Goal: Transaction & Acquisition: Purchase product/service

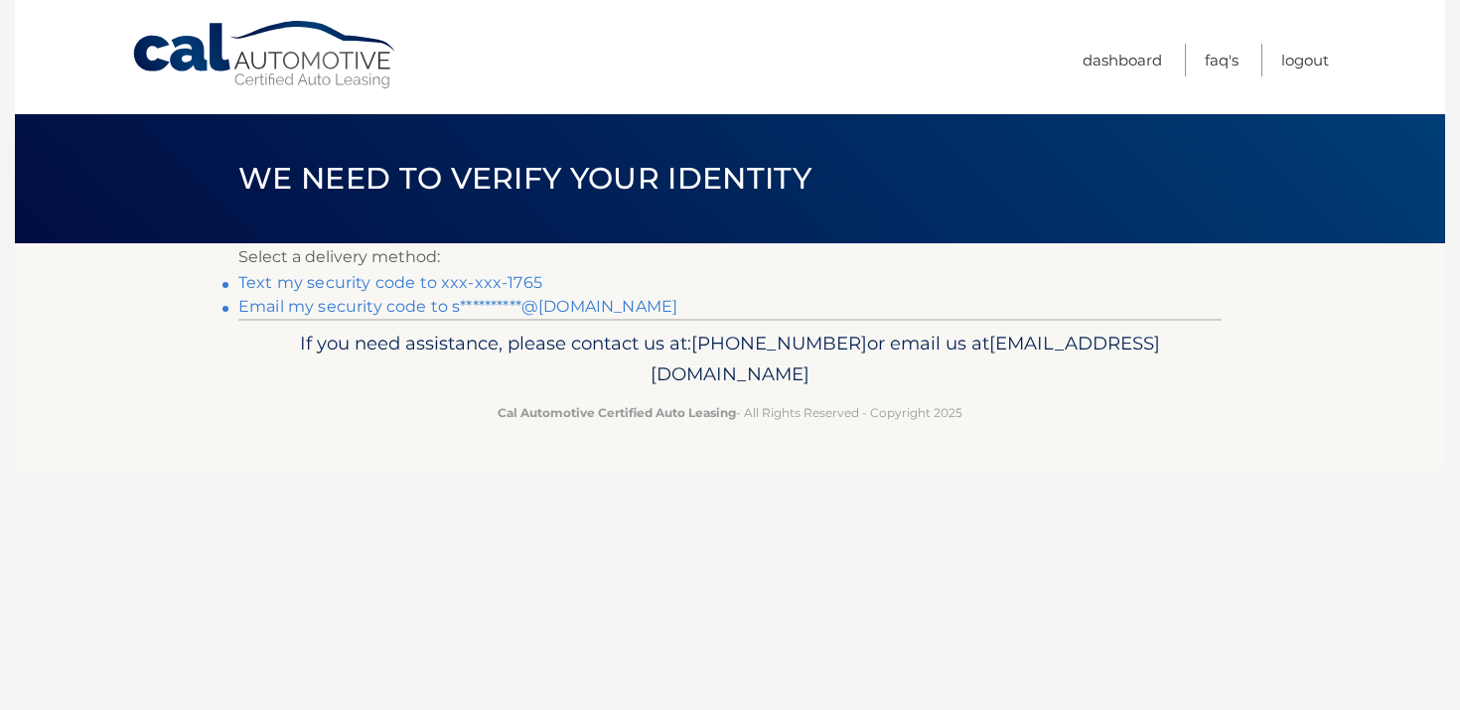
click at [429, 283] on link "Text my security code to xxx-xxx-1765" at bounding box center [390, 282] width 304 height 19
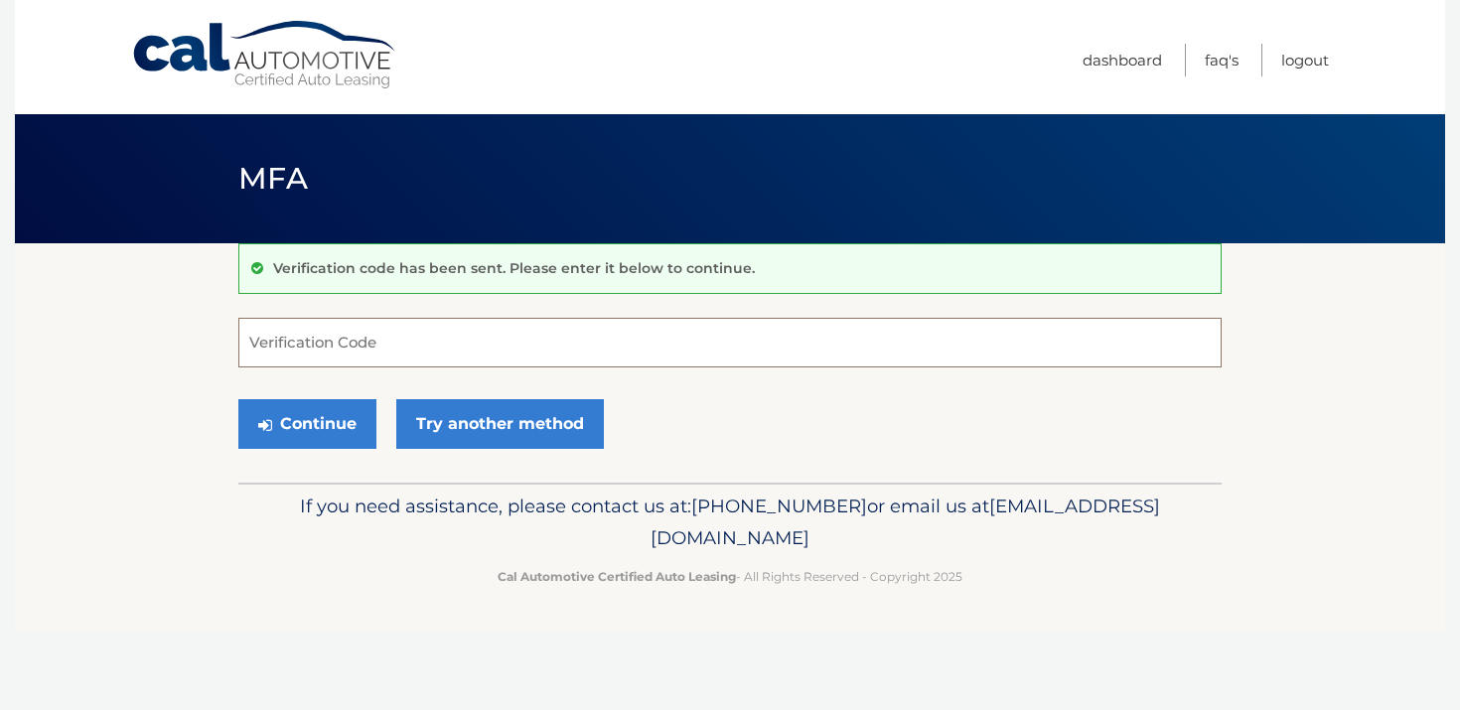
click at [367, 331] on input "Verification Code" at bounding box center [729, 343] width 983 height 50
type input "025255"
click at [349, 418] on button "Continue" at bounding box center [307, 424] width 138 height 50
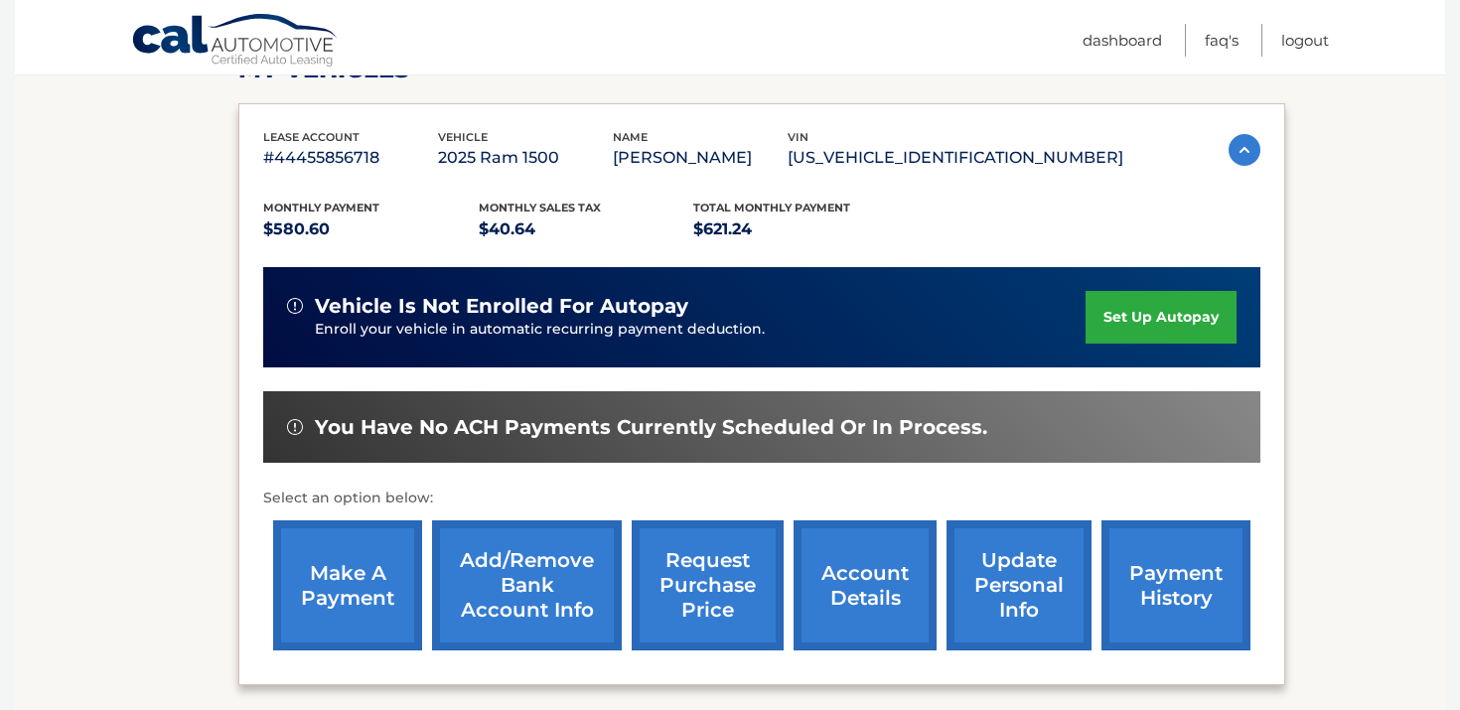
scroll to position [309, 0]
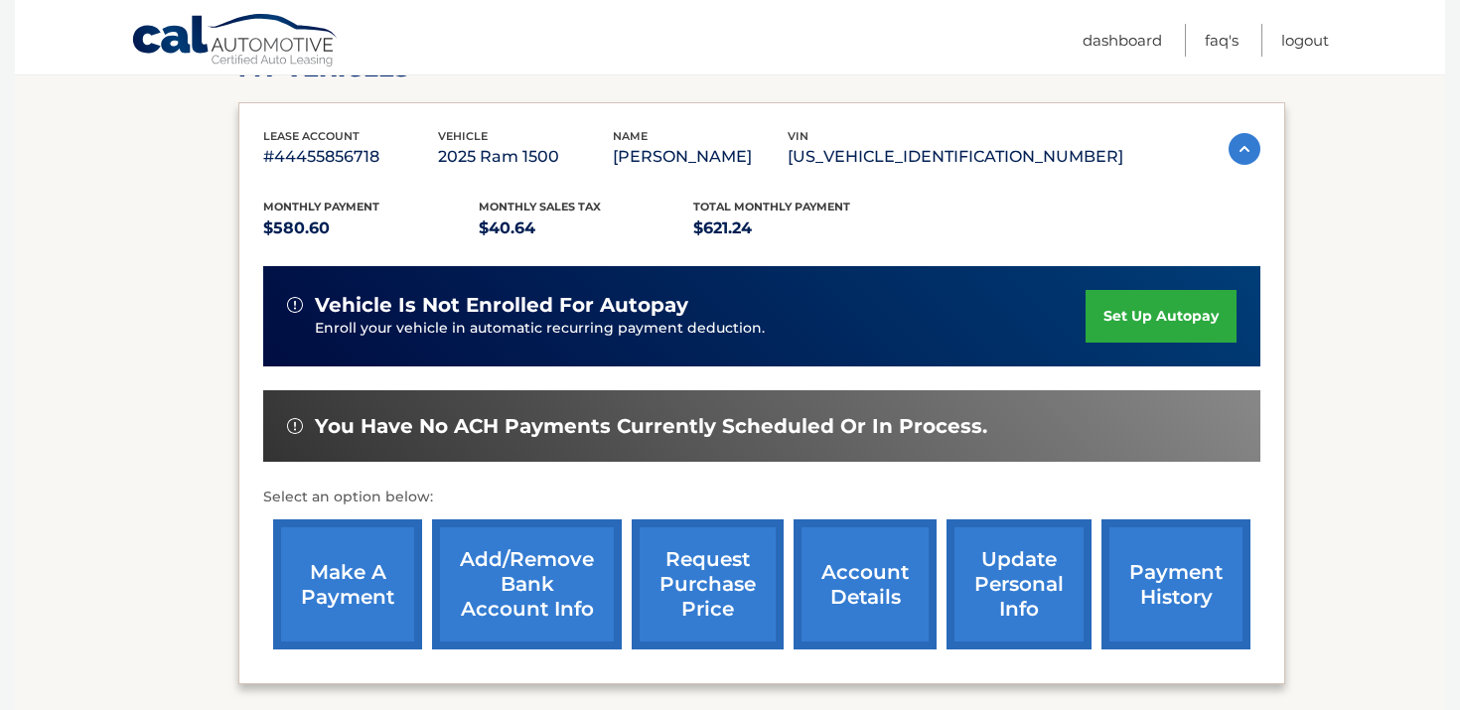
click at [364, 592] on link "make a payment" at bounding box center [347, 584] width 149 height 130
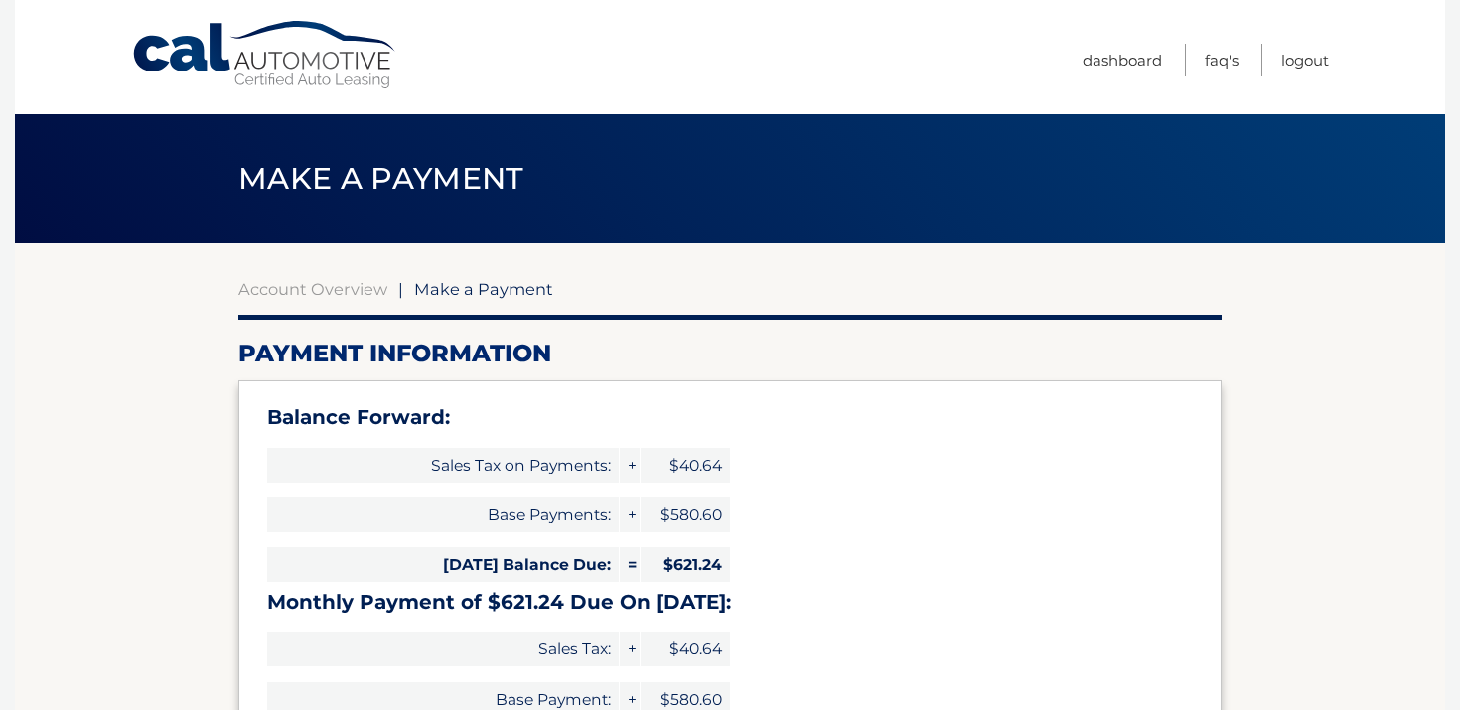
select select "ZDI0Mjg4ZDUtNzI3NS00ZjYzLWExMGYtZGRlNWUxOTM1ODEw"
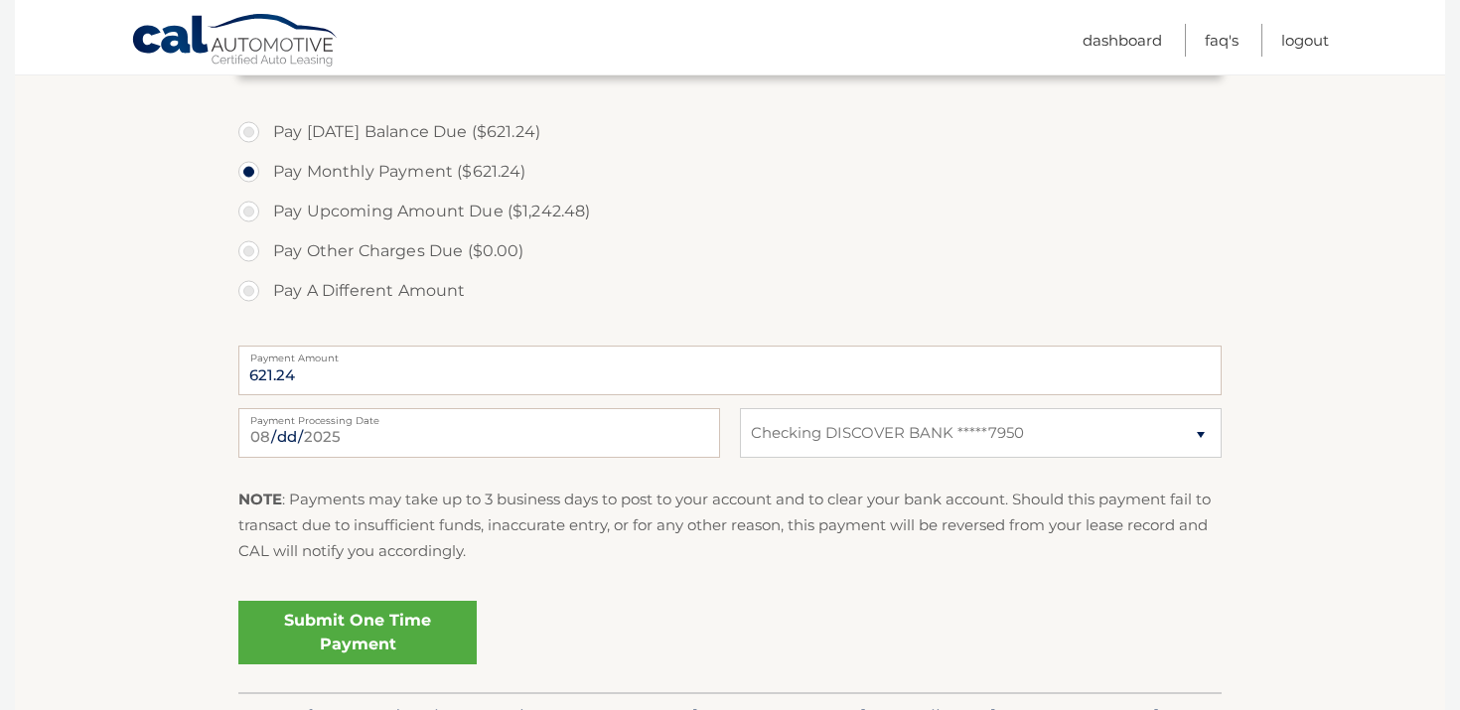
scroll to position [715, 0]
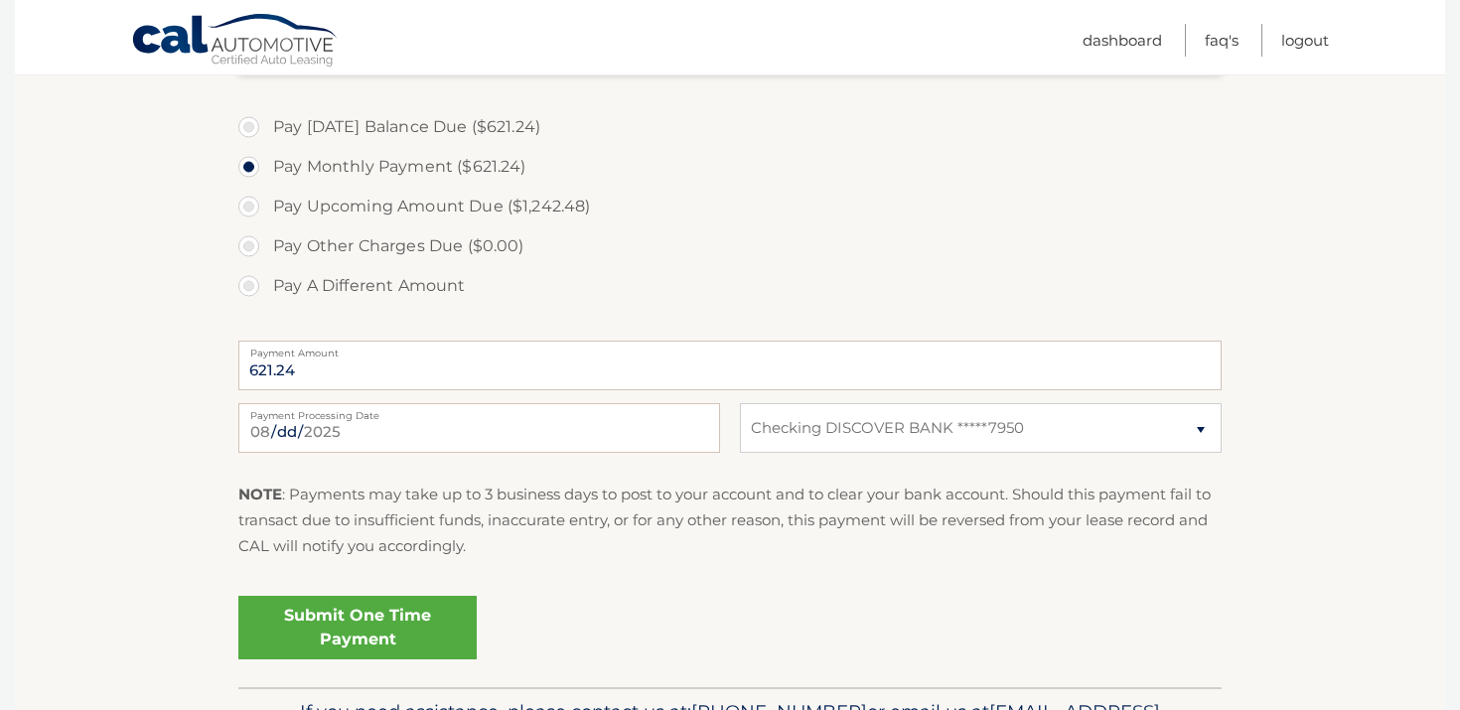
click at [362, 625] on link "Submit One Time Payment" at bounding box center [357, 628] width 238 height 64
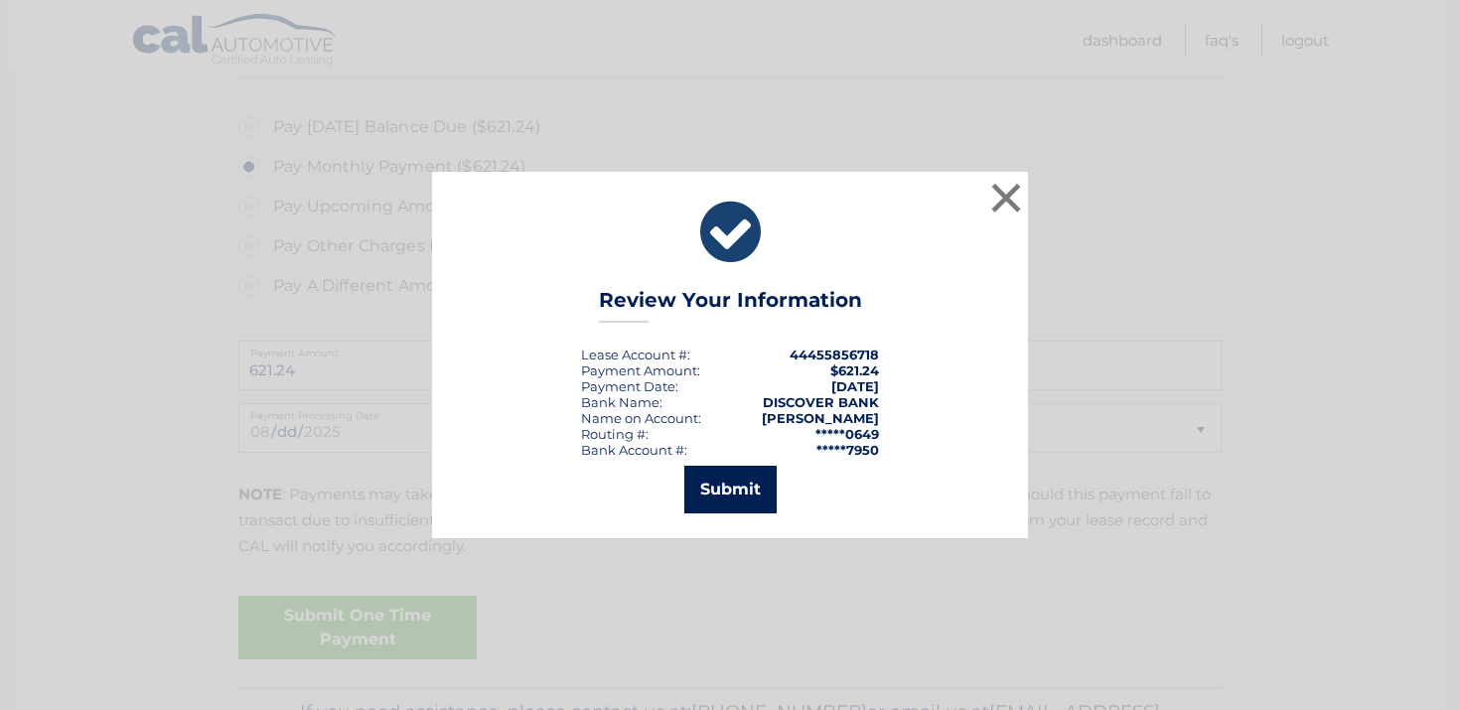
click at [731, 497] on button "Submit" at bounding box center [730, 490] width 92 height 48
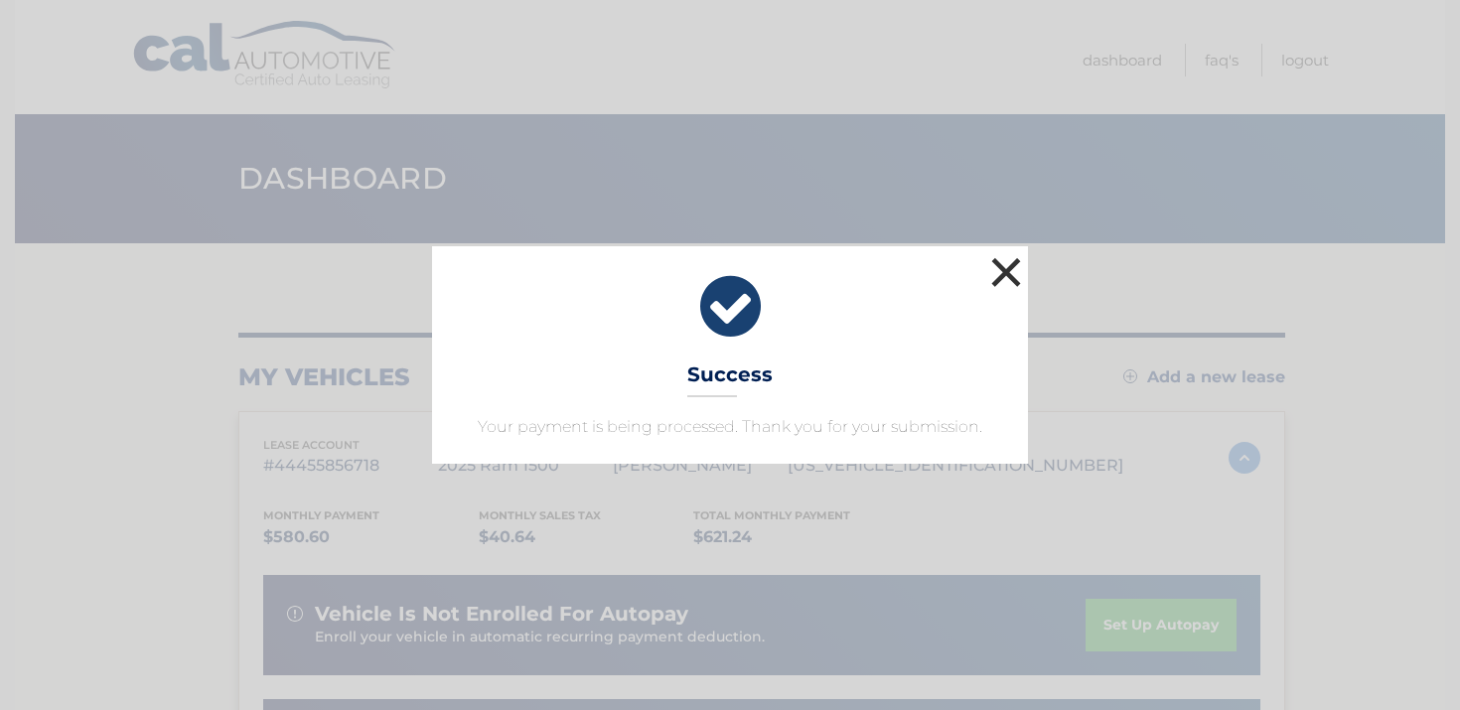
click at [1005, 287] on button "×" at bounding box center [1006, 272] width 40 height 40
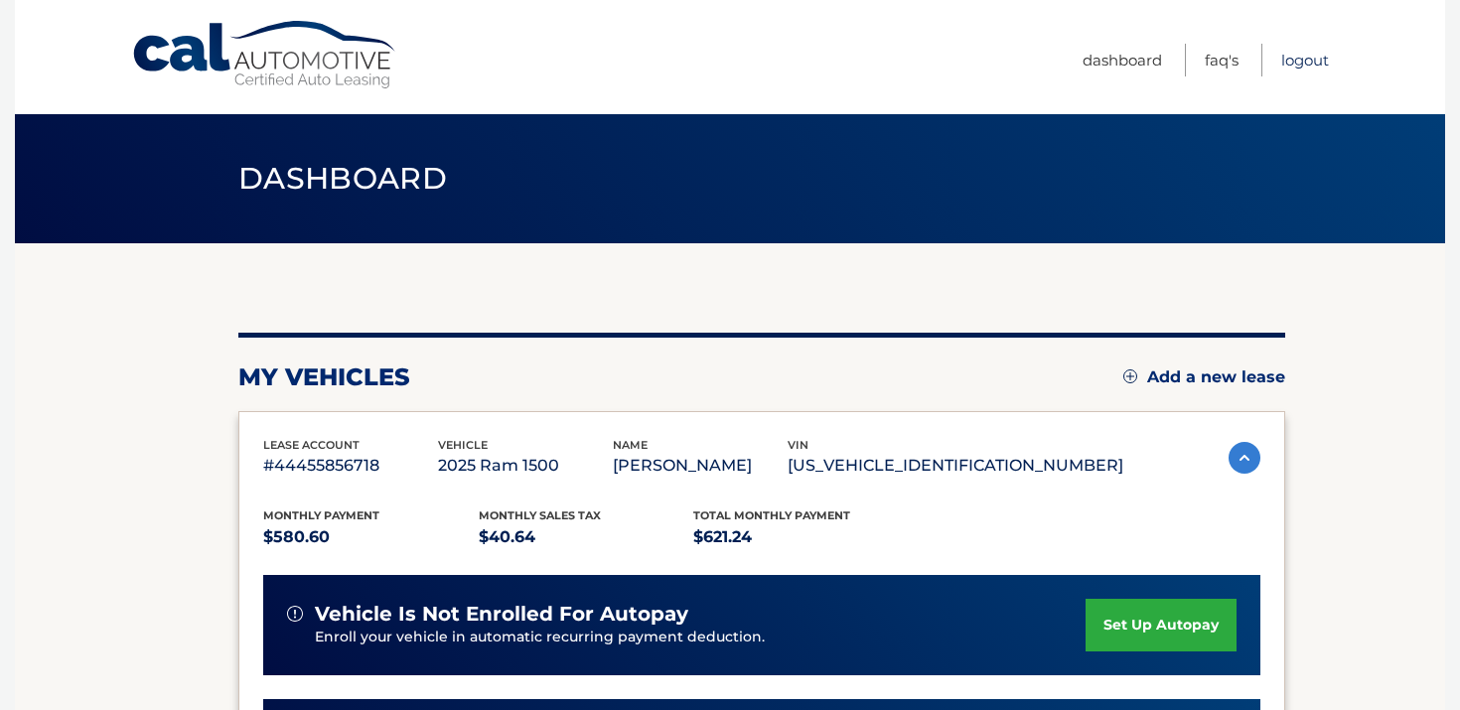
click at [1298, 57] on link "Logout" at bounding box center [1305, 60] width 48 height 33
